Goal: Navigation & Orientation: Find specific page/section

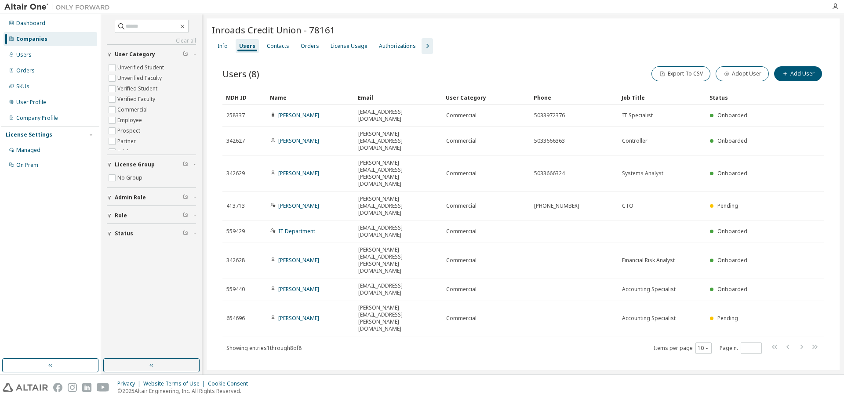
click at [435, 358] on div "Inroads Credit Union - 78161 Clear Load Save Save As Field Operator Value Selec…" at bounding box center [523, 200] width 633 height 364
click at [42, 280] on div "Dashboard Companies Users Orders SKUs User Profile Company Profile License Sett…" at bounding box center [50, 186] width 98 height 342
drag, startPoint x: 50, startPoint y: 41, endPoint x: 97, endPoint y: 21, distance: 51.4
click at [50, 40] on div "Companies" at bounding box center [51, 39] width 94 height 14
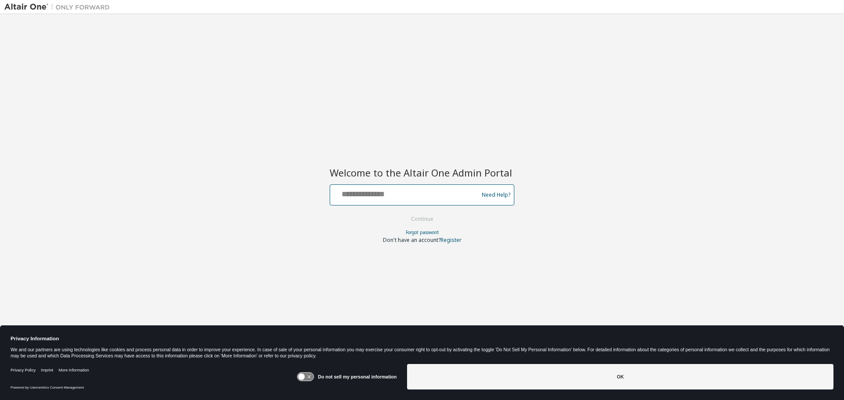
click at [418, 198] on input "text" at bounding box center [406, 193] width 144 height 13
drag, startPoint x: 428, startPoint y: 195, endPoint x: 278, endPoint y: 189, distance: 150.1
click at [278, 193] on div "Welcome to the Altair One Admin Portal Need Help? Please make sure that you pro…" at bounding box center [421, 194] width 835 height 352
type input "**********"
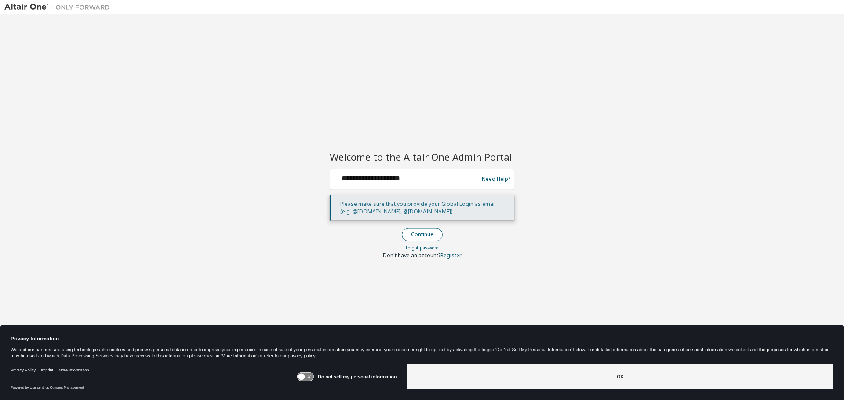
click at [420, 233] on button "Continue" at bounding box center [422, 234] width 41 height 13
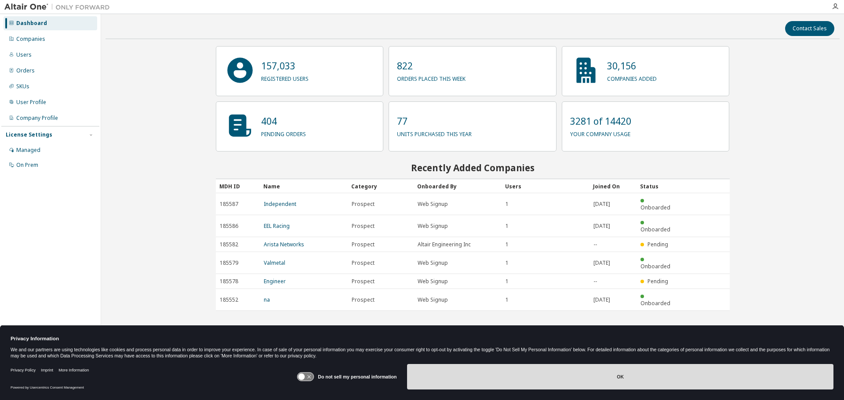
click at [603, 373] on button "OK" at bounding box center [620, 376] width 426 height 25
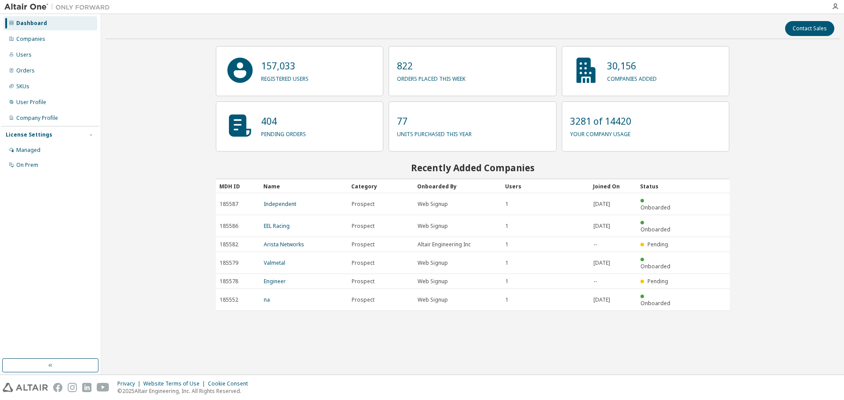
click at [154, 138] on div "Contact Sales 157,033 registered users 822 orders placed this week 30,156 compa…" at bounding box center [473, 194] width 734 height 352
